Goal: Task Accomplishment & Management: Use online tool/utility

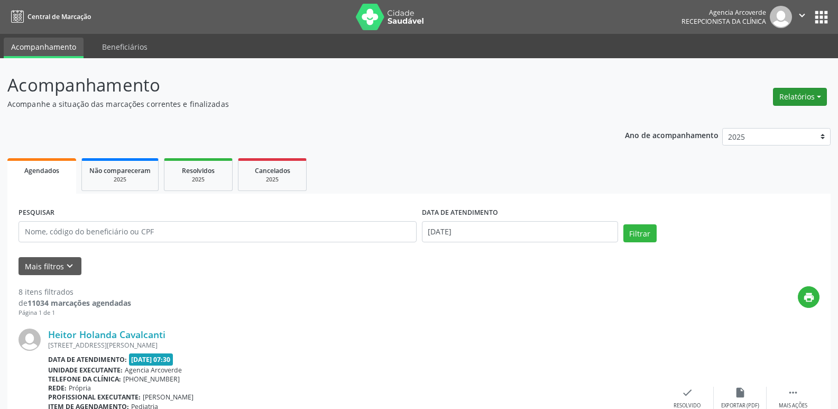
click at [784, 97] on button "Relatórios" at bounding box center [800, 97] width 54 height 18
click at [772, 119] on link "Agendamentos" at bounding box center [771, 119] width 114 height 15
select select "7"
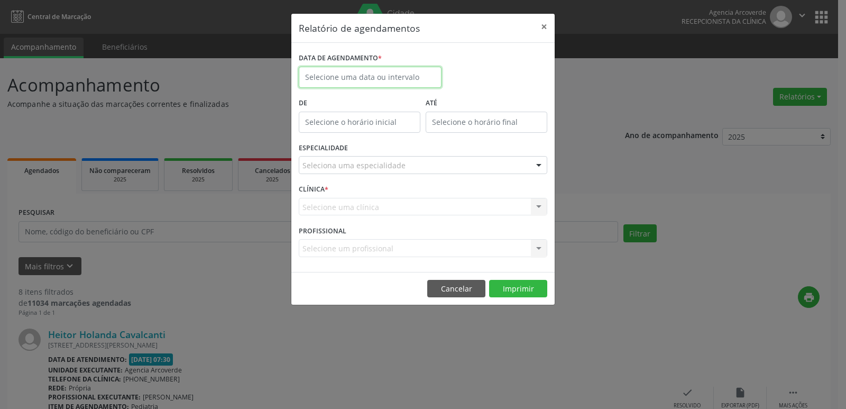
click at [405, 76] on input "text" at bounding box center [370, 77] width 143 height 21
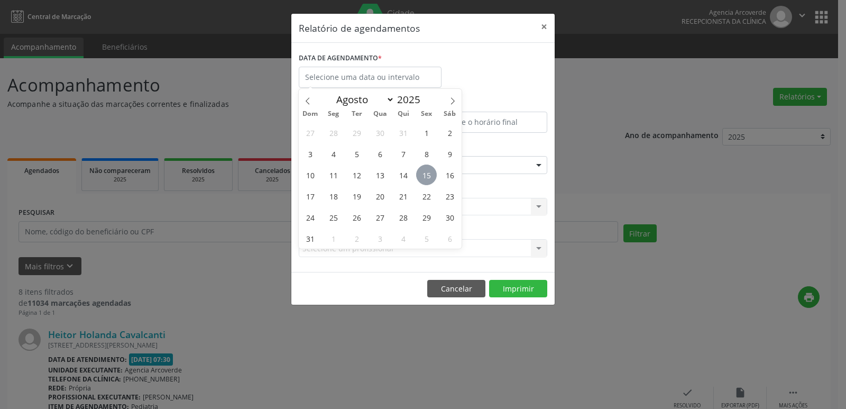
click at [429, 176] on span "15" at bounding box center [426, 174] width 21 height 21
type input "[DATE]"
click at [429, 176] on span "15" at bounding box center [426, 174] width 21 height 21
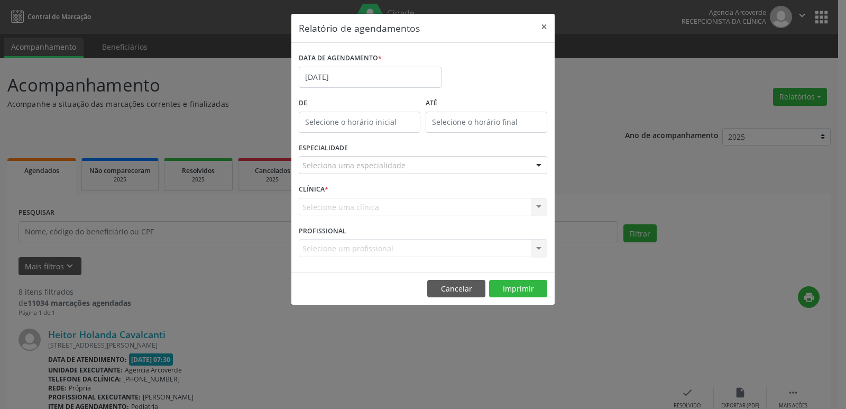
click at [440, 162] on div "Seleciona uma especialidade" at bounding box center [423, 165] width 248 height 18
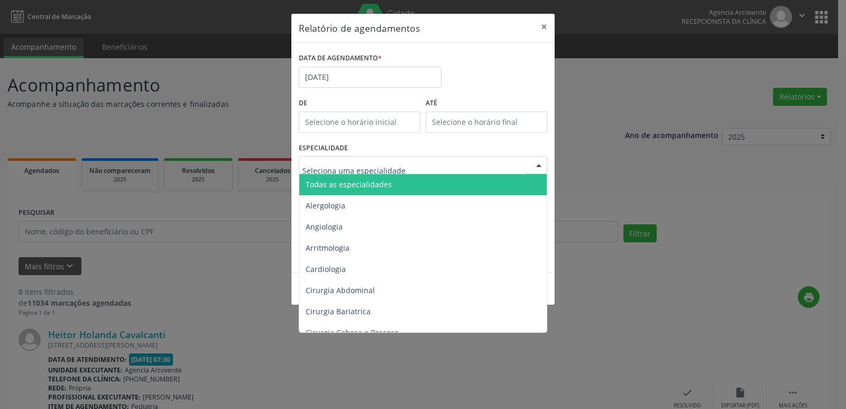
click at [428, 180] on span "Todas as especialidades" at bounding box center [423, 184] width 249 height 21
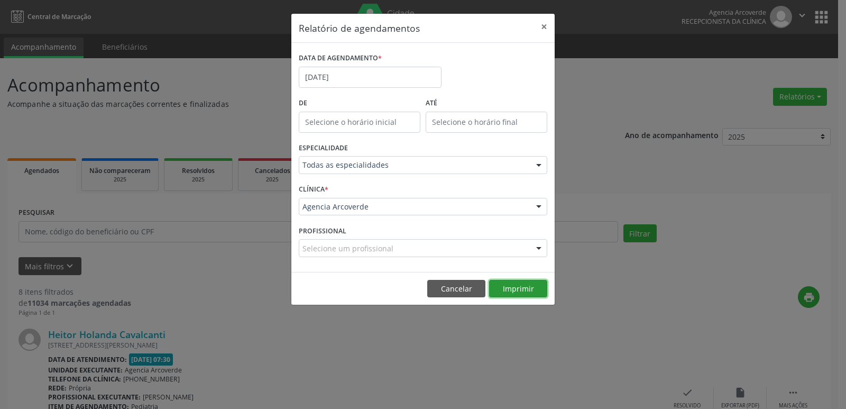
click at [526, 294] on button "Imprimir" at bounding box center [518, 289] width 58 height 18
click at [350, 77] on input "[DATE]" at bounding box center [370, 77] width 143 height 21
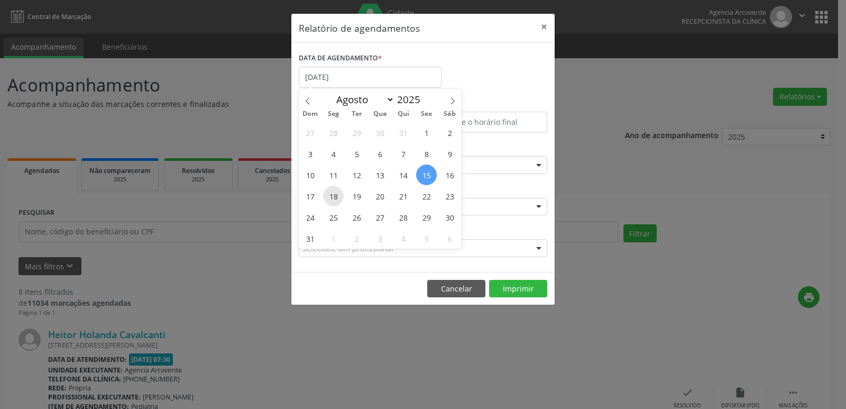
click at [336, 196] on span "18" at bounding box center [333, 196] width 21 height 21
type input "[DATE]"
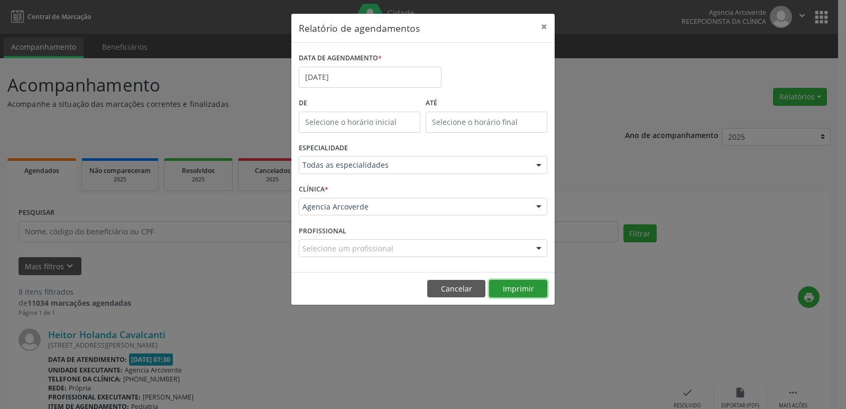
click at [539, 286] on button "Imprimir" at bounding box center [518, 289] width 58 height 18
